Goal: Task Accomplishment & Management: Manage account settings

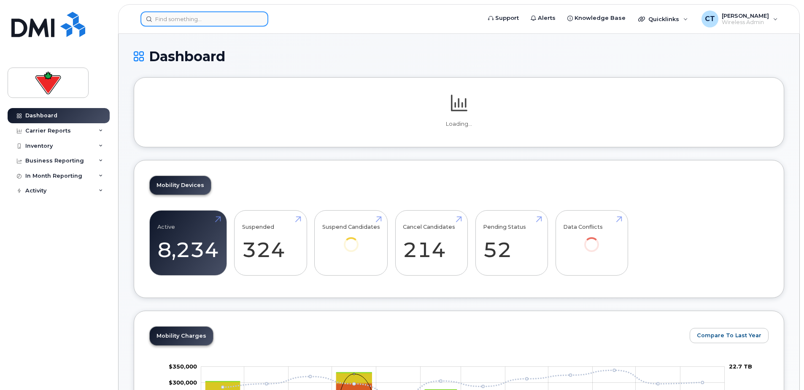
click at [170, 20] on input at bounding box center [205, 18] width 128 height 15
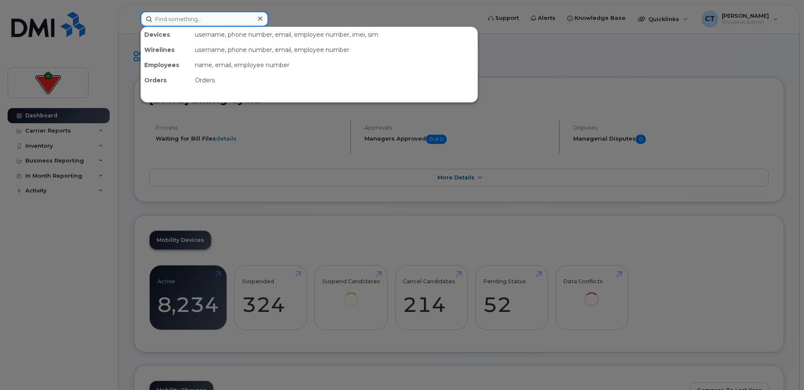
paste input "From: Dan Rich <danielstewartrich@gmail.com> Sent: August 21, 2025 1:51 PM To: …"
type input "From: Dan Rich <danielstewartrich@gmail.com> Sent: August 21, 2025 1:51 PM To: …"
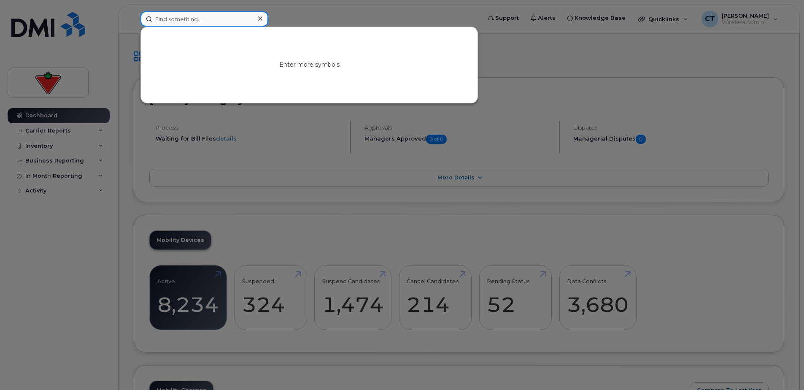
drag, startPoint x: 218, startPoint y: 12, endPoint x: 234, endPoint y: 17, distance: 17.2
click at [219, 19] on input at bounding box center [205, 18] width 128 height 15
paste input "Mike Coleman"
drag, startPoint x: 170, startPoint y: 21, endPoint x: 91, endPoint y: 21, distance: 79.7
click at [134, 21] on div "Mike Coleman No results" at bounding box center [308, 18] width 349 height 15
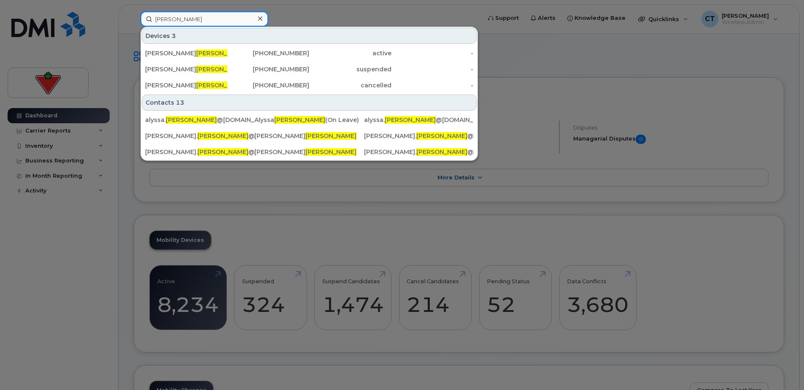
type input "Coleman"
click at [243, 71] on div "403-463-1332" at bounding box center [268, 69] width 82 height 8
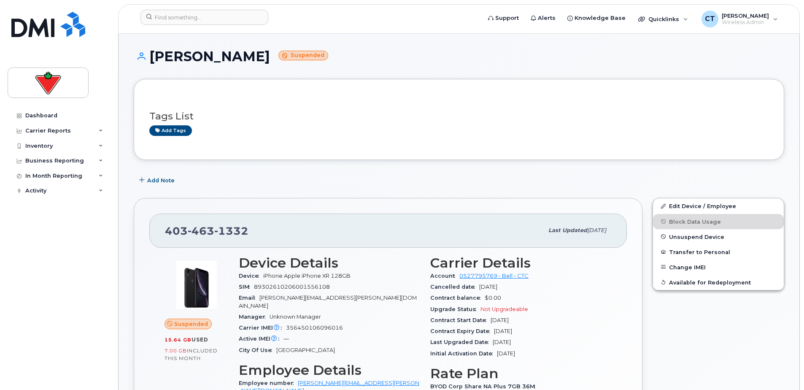
drag, startPoint x: 421, startPoint y: 197, endPoint x: 399, endPoint y: 208, distance: 24.2
click at [399, 208] on div "[PHONE_NUMBER] Last updated [DATE] Suspended 15.64 GB  used 7.00 GB  included t…" at bounding box center [388, 379] width 509 height 362
drag, startPoint x: 377, startPoint y: 176, endPoint x: 357, endPoint y: 175, distance: 20.3
click at [357, 175] on div "Add Note" at bounding box center [459, 180] width 651 height 15
click at [681, 236] on span "Unsuspend Device" at bounding box center [696, 236] width 55 height 6
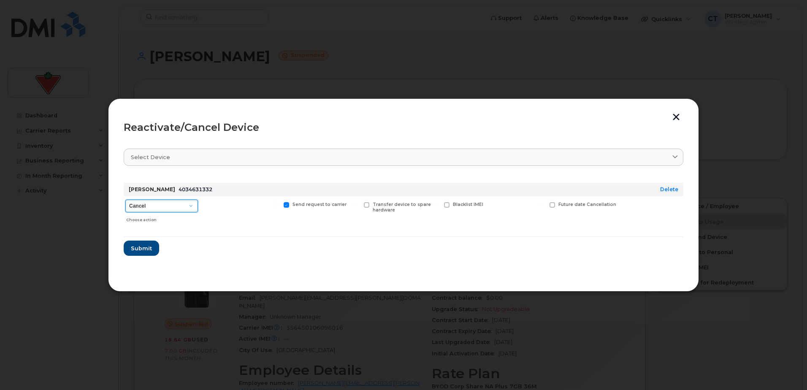
click at [170, 208] on select "Cancel Suspend - Extend Suspension Reactivate" at bounding box center [161, 206] width 73 height 13
click at [265, 245] on form "[PERSON_NAME] 4034631332 Delete Cancel Suspend - Extend Suspension Reactivate C…" at bounding box center [404, 216] width 560 height 80
click at [673, 118] on button "button" at bounding box center [676, 118] width 13 height 9
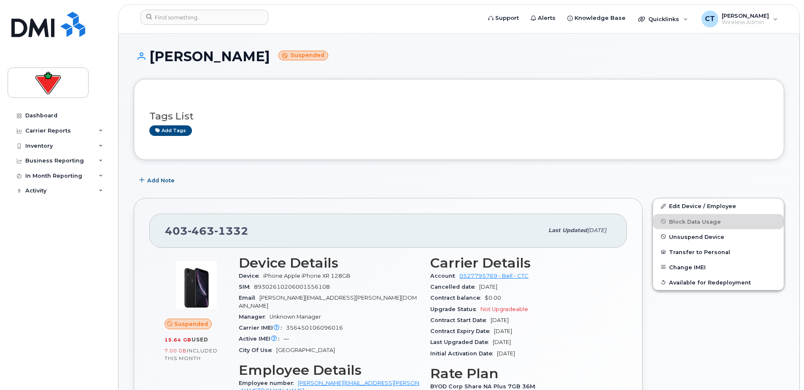
click at [694, 324] on div "Edit Device / Employee Block Data Usage Unsuspend Device Transfer to Personal C…" at bounding box center [719, 379] width 142 height 372
click at [710, 237] on span "Unsuspend Device" at bounding box center [696, 236] width 55 height 6
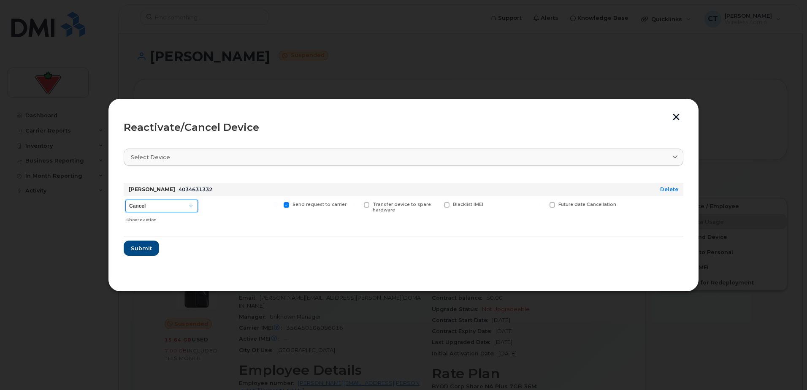
click at [193, 206] on select "Cancel Suspend - Extend Suspension Reactivate" at bounding box center [161, 206] width 73 height 13
select select "[object Object]"
click at [125, 200] on select "Cancel Suspend - Extend Suspension Reactivate" at bounding box center [161, 206] width 73 height 13
click at [234, 253] on form "[PERSON_NAME] 4034631332 Delete Cancel Suspend - Extend Suspension Reactivate C…" at bounding box center [404, 216] width 560 height 80
click at [140, 253] on button "Submit" at bounding box center [141, 248] width 35 height 15
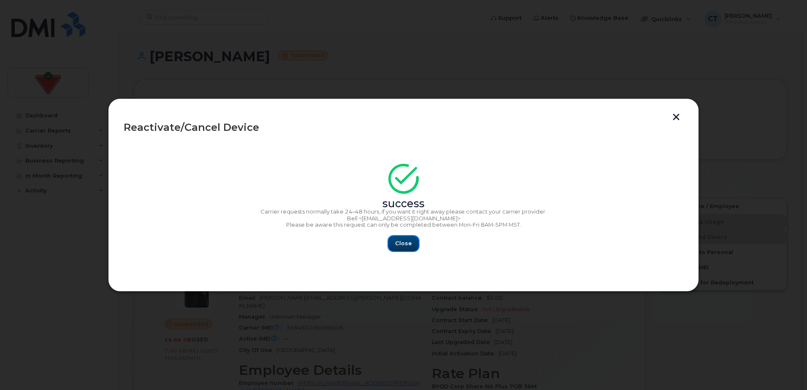
click at [403, 246] on span "Close" at bounding box center [403, 243] width 17 height 8
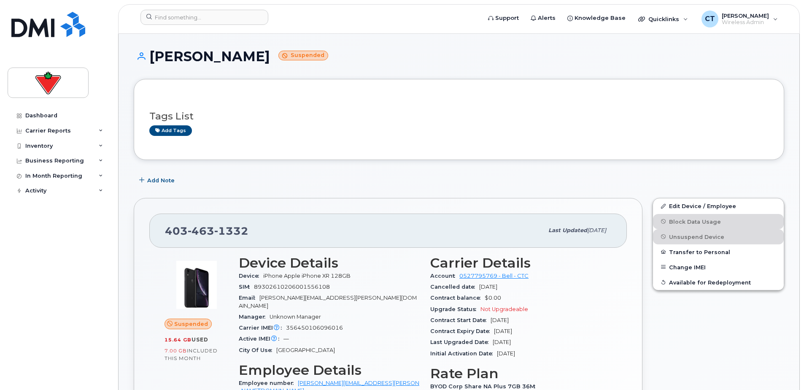
drag, startPoint x: 338, startPoint y: 192, endPoint x: 262, endPoint y: 182, distance: 77.0
click at [262, 182] on div "Add Note" at bounding box center [459, 180] width 651 height 15
